Goal: Task Accomplishment & Management: Manage account settings

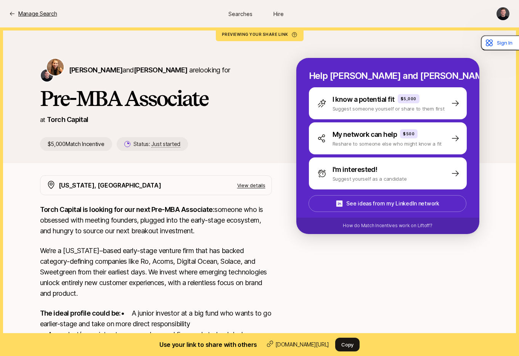
click at [37, 12] on p "Manage Search" at bounding box center [37, 13] width 39 height 9
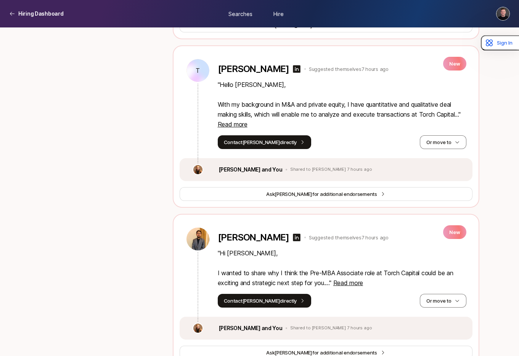
scroll to position [1213, 0]
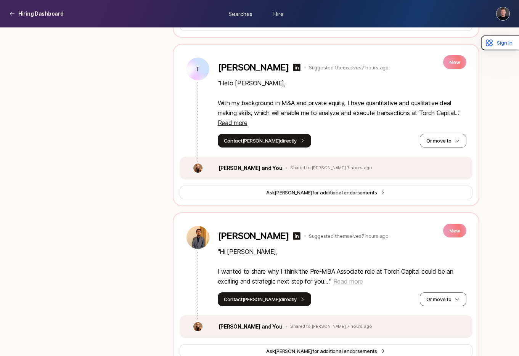
click at [345, 278] on span "Read more" at bounding box center [348, 282] width 30 height 8
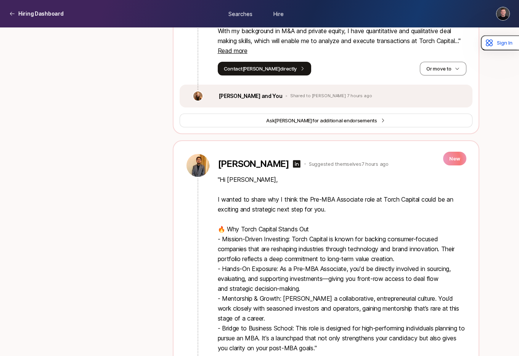
scroll to position [1308, 0]
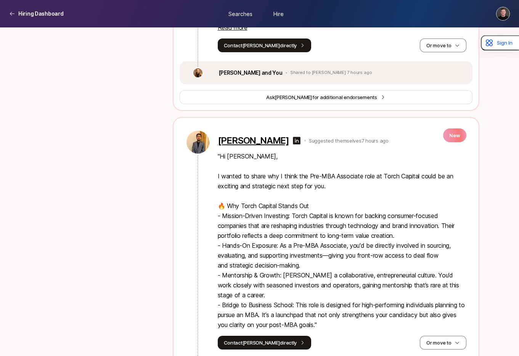
click at [271, 135] on p "[PERSON_NAME]" at bounding box center [253, 140] width 71 height 11
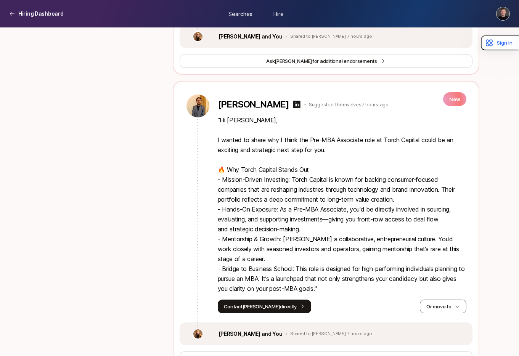
scroll to position [1345, 0]
click at [445, 299] on button "Or move to" at bounding box center [443, 306] width 46 height 14
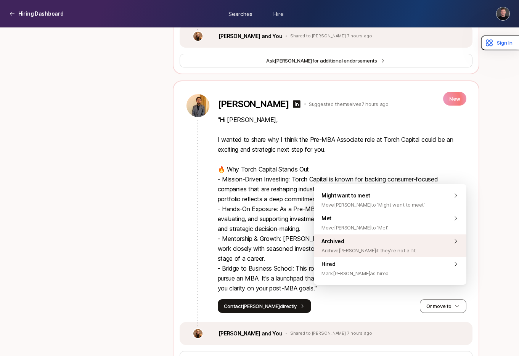
click at [335, 242] on span "Archived Archive [PERSON_NAME] if they're not a fit" at bounding box center [368, 246] width 94 height 18
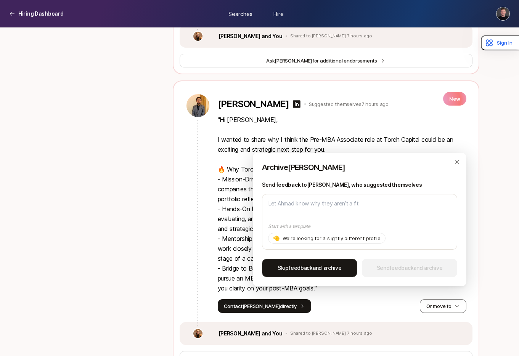
click at [318, 272] on span "Skip feedback and archive" at bounding box center [310, 267] width 64 height 9
type textarea "x"
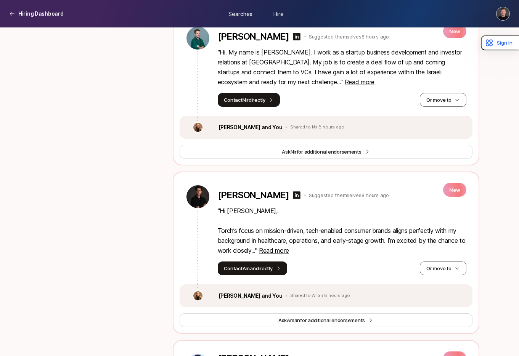
scroll to position [1572, 0]
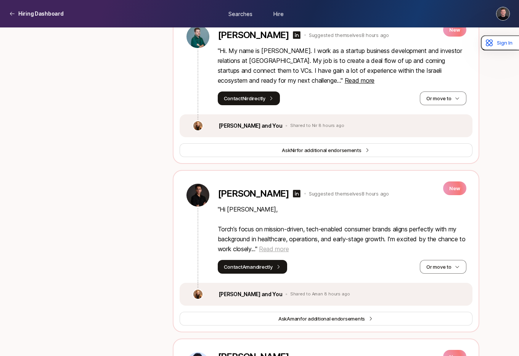
click at [289, 245] on span "Read more" at bounding box center [274, 249] width 30 height 8
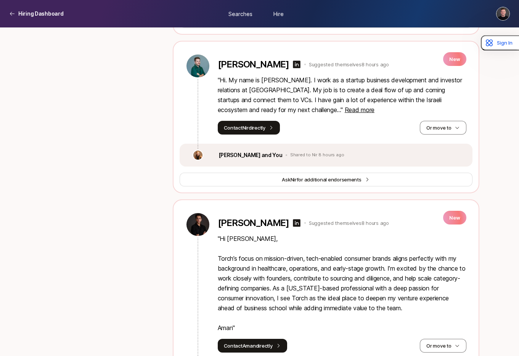
scroll to position [1566, 0]
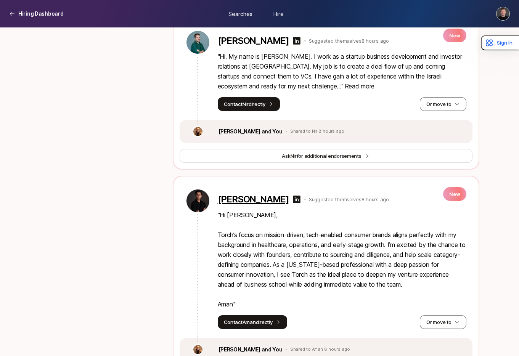
click at [231, 194] on p "[PERSON_NAME]" at bounding box center [253, 199] width 71 height 11
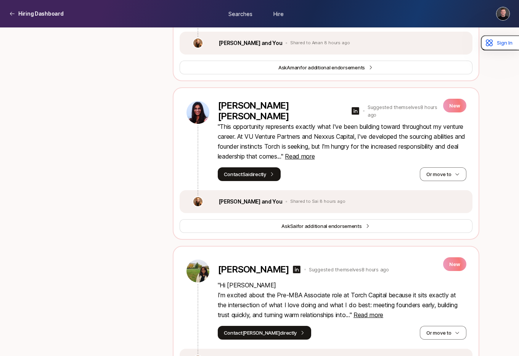
scroll to position [1877, 0]
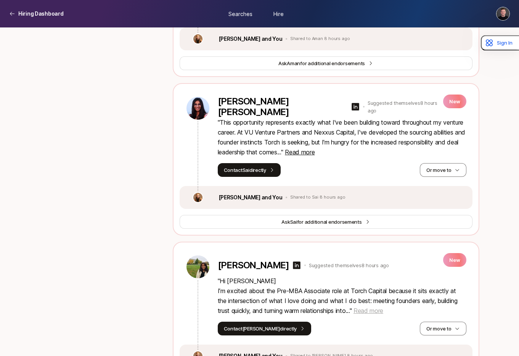
click at [378, 307] on span "Read more" at bounding box center [368, 311] width 30 height 8
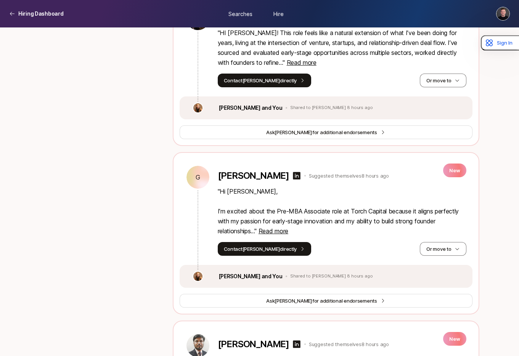
scroll to position [2487, 0]
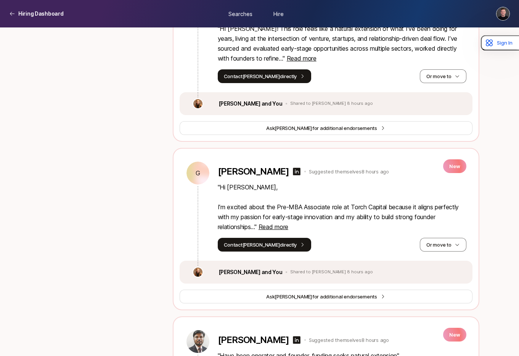
click at [292, 215] on p "" Hi [PERSON_NAME], I’m excited about the Pre-MBA Associate role at Torch Capit…" at bounding box center [342, 207] width 249 height 50
click at [280, 223] on span "Read more" at bounding box center [274, 227] width 30 height 8
click at [280, 217] on p "" Hi [PERSON_NAME], I’m excited about the Pre-MBA Associate role at Torch Capit…" at bounding box center [342, 207] width 249 height 50
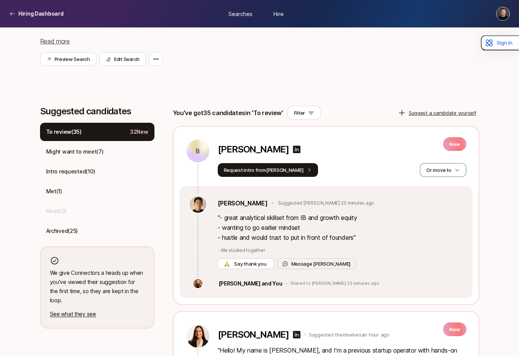
scroll to position [0, 0]
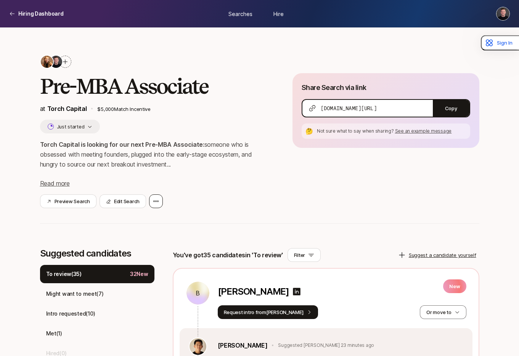
click at [154, 201] on icon at bounding box center [155, 202] width 5 height 2
click at [222, 179] on div "Torch Capital is looking for our next Pre-MBA Associate: someone who is obsesse…" at bounding box center [154, 164] width 228 height 49
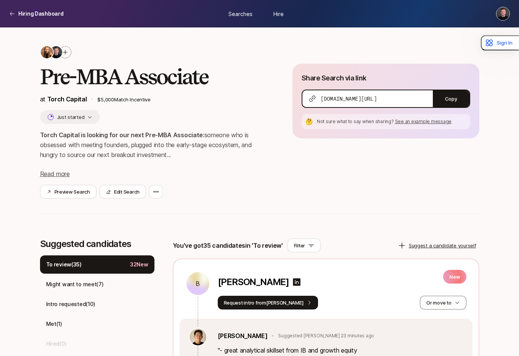
scroll to position [23, 0]
